Goal: Obtain resource: Download file/media

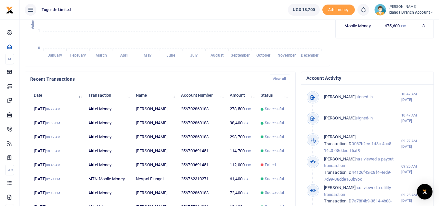
scroll to position [163, 0]
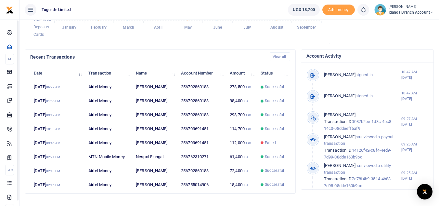
scroll to position [183, 0]
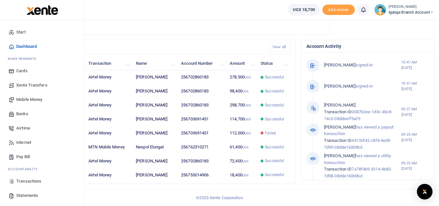
click at [23, 181] on span "Transactions" at bounding box center [28, 181] width 25 height 7
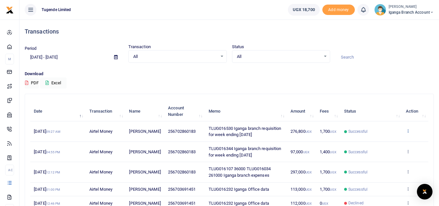
click at [409, 132] on icon at bounding box center [408, 130] width 4 height 5
click at [376, 142] on link "View details" at bounding box center [384, 141] width 51 height 9
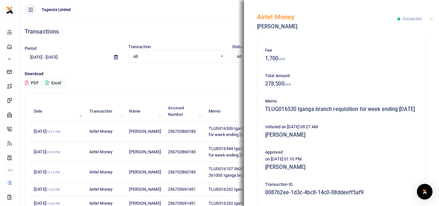
scroll to position [146, 0]
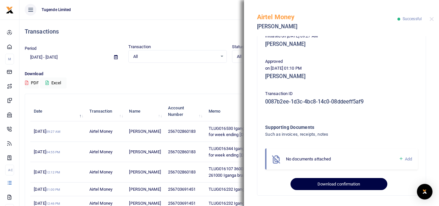
click at [314, 183] on button "Download confirmation" at bounding box center [339, 184] width 97 height 12
click at [315, 182] on button "Download confirmation" at bounding box center [339, 184] width 97 height 12
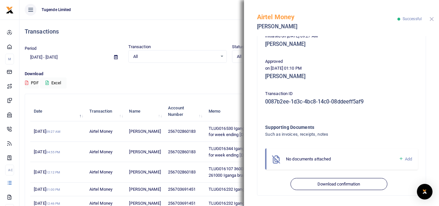
click at [433, 20] on button "Close" at bounding box center [432, 19] width 4 height 4
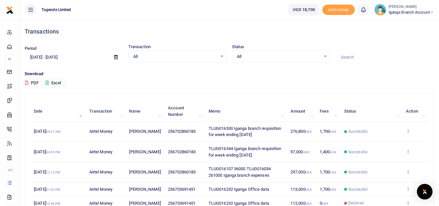
click at [396, 10] on span "Iganga Branch Account" at bounding box center [411, 12] width 45 height 6
click at [405, 24] on link "Switch accounts" at bounding box center [408, 23] width 51 height 9
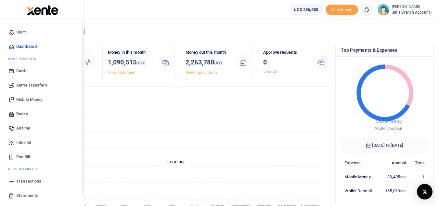
scroll to position [5, 5]
click at [26, 184] on span "Transactions" at bounding box center [28, 181] width 25 height 7
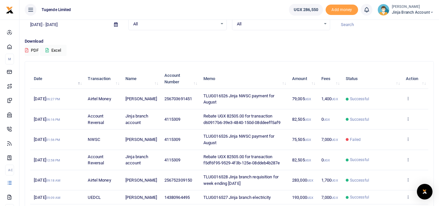
scroll to position [65, 0]
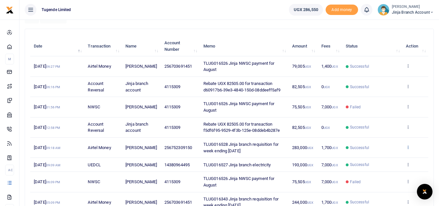
click at [407, 149] on icon at bounding box center [408, 147] width 4 height 5
click at [374, 165] on link "View details" at bounding box center [384, 164] width 51 height 9
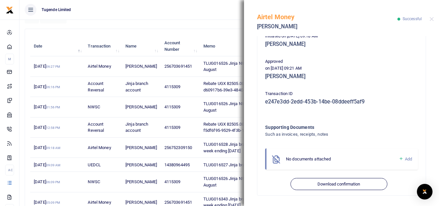
scroll to position [146, 0]
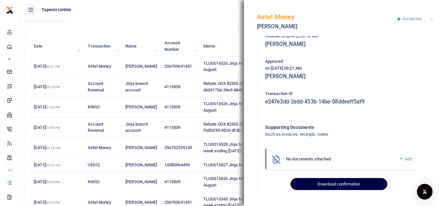
click at [314, 181] on button "Download confirmation" at bounding box center [339, 184] width 97 height 12
